Goal: Find specific page/section: Find specific page/section

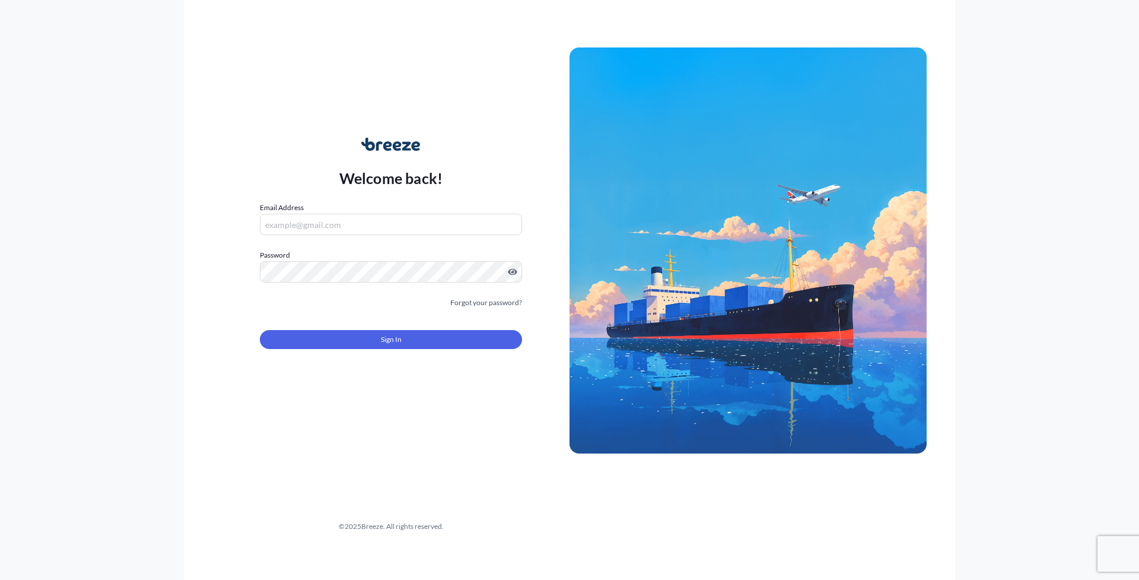
type input "[PERSON_NAME][EMAIL_ADDRESS][PERSON_NAME][DOMAIN_NAME]"
click at [405, 339] on button "Sign In" at bounding box center [391, 339] width 262 height 19
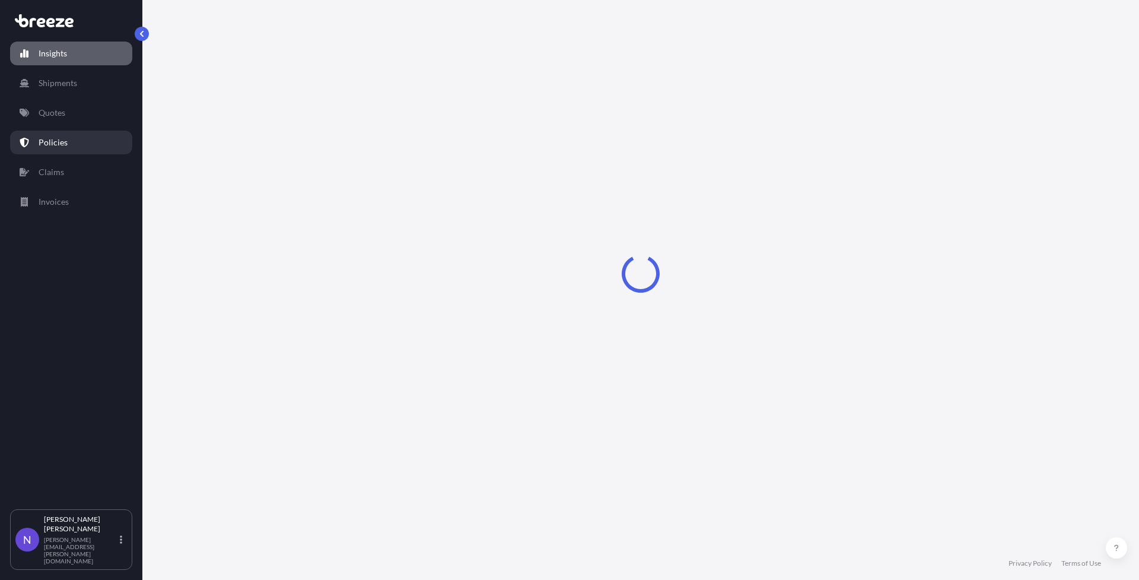
select select "2025"
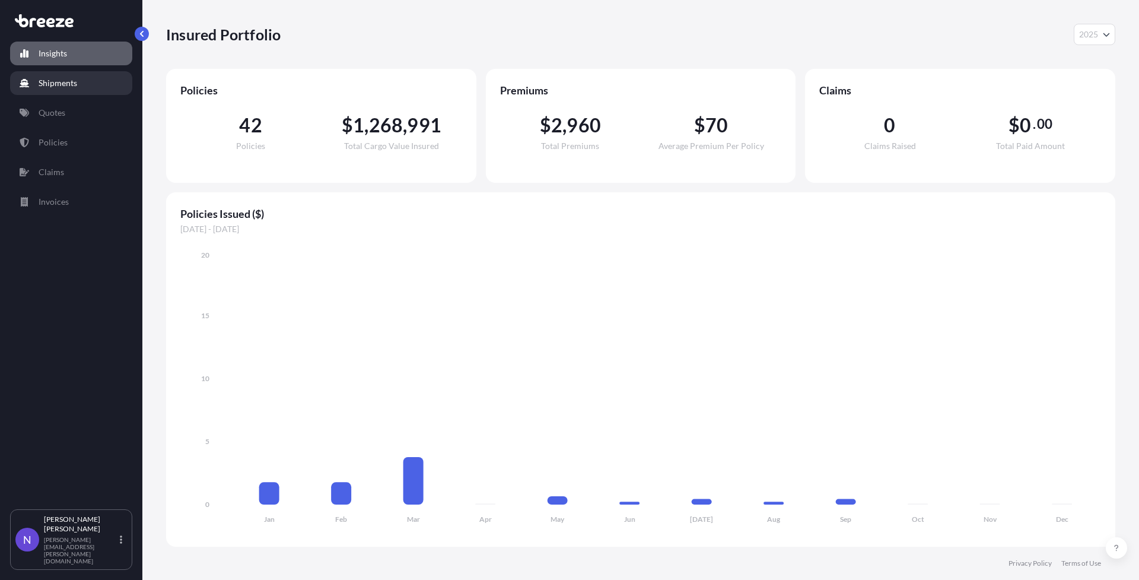
click at [80, 90] on link "Shipments" at bounding box center [71, 83] width 122 height 24
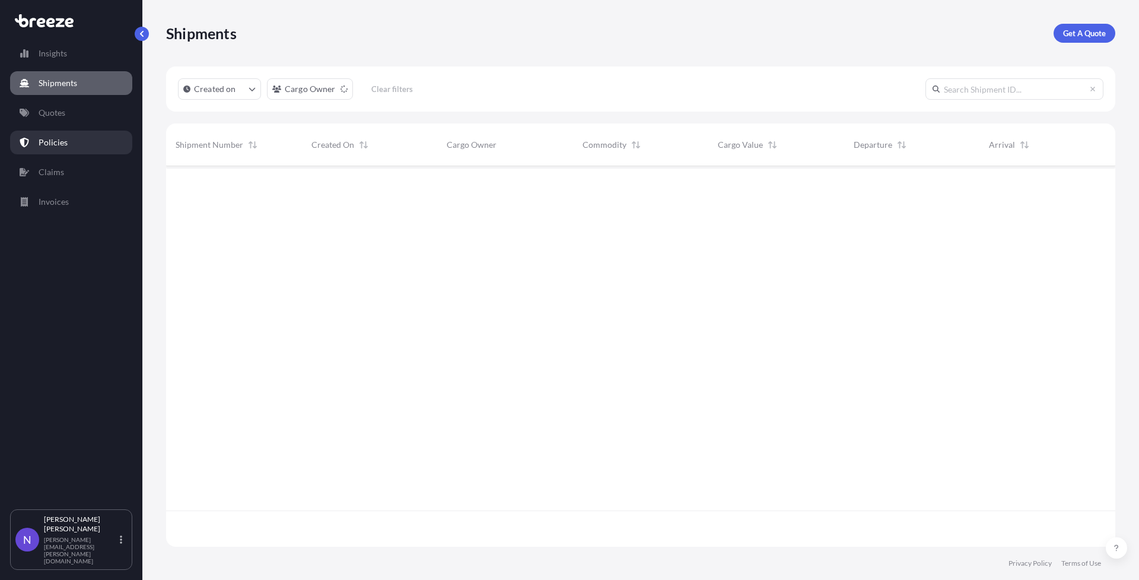
scroll to position [413, 939]
click at [80, 154] on div "Insights Shipments Quotes Policies Claims Invoices" at bounding box center [71, 270] width 122 height 478
click at [87, 142] on link "Policies" at bounding box center [71, 143] width 122 height 24
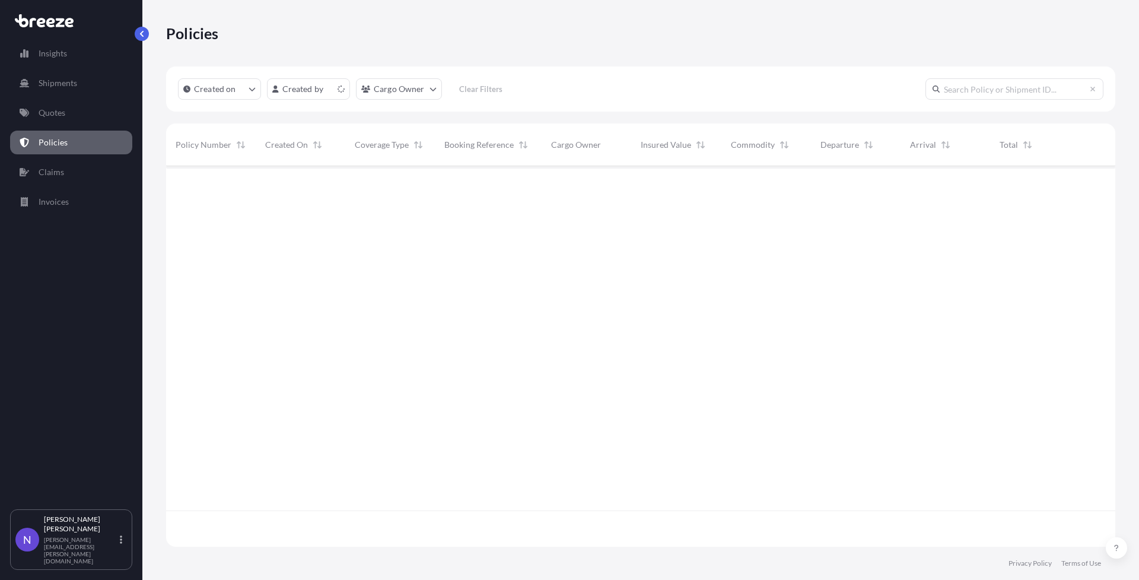
scroll to position [377, 939]
